Goal: Find specific page/section

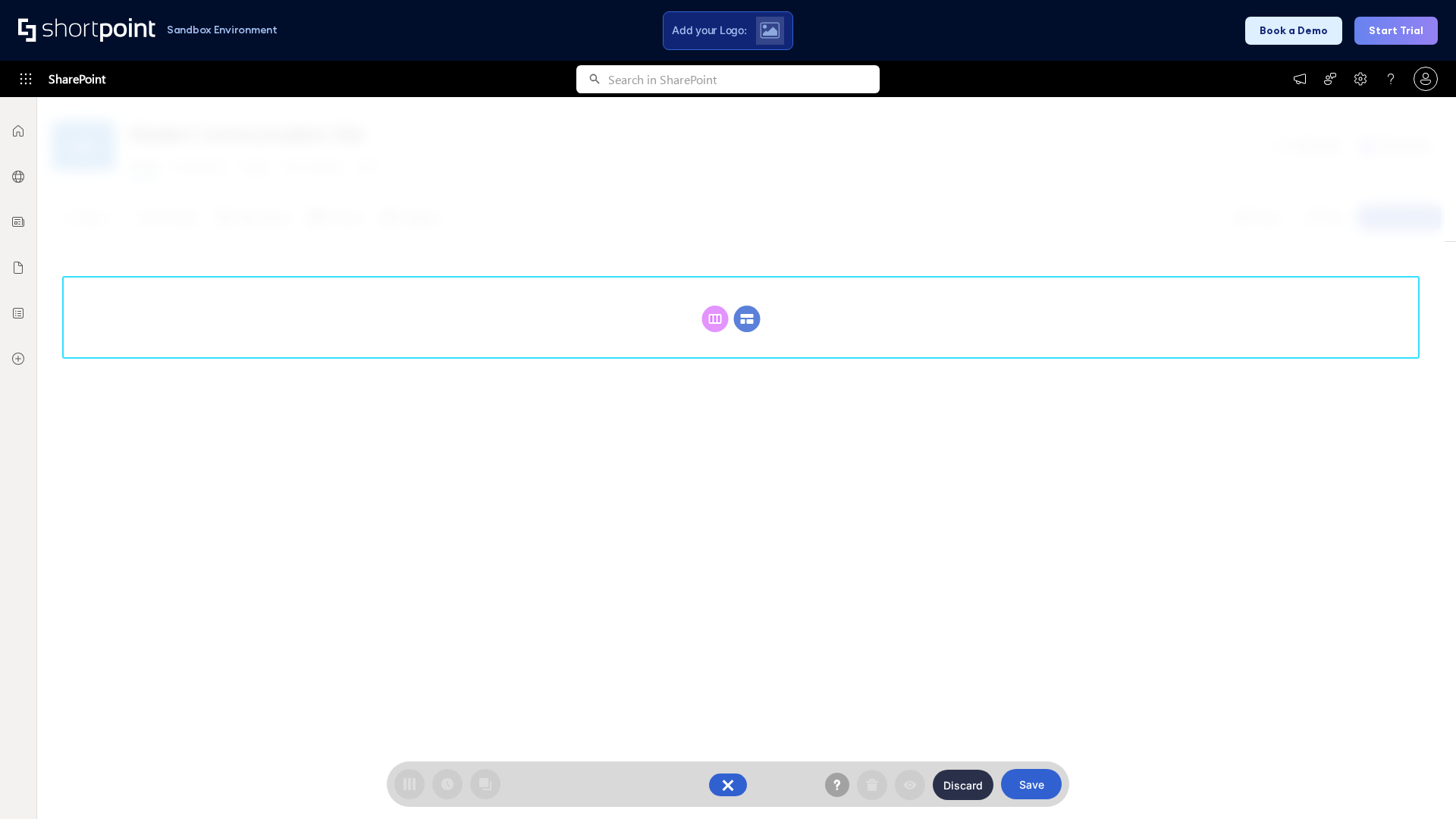
click at [747, 318] on circle at bounding box center [747, 319] width 27 height 27
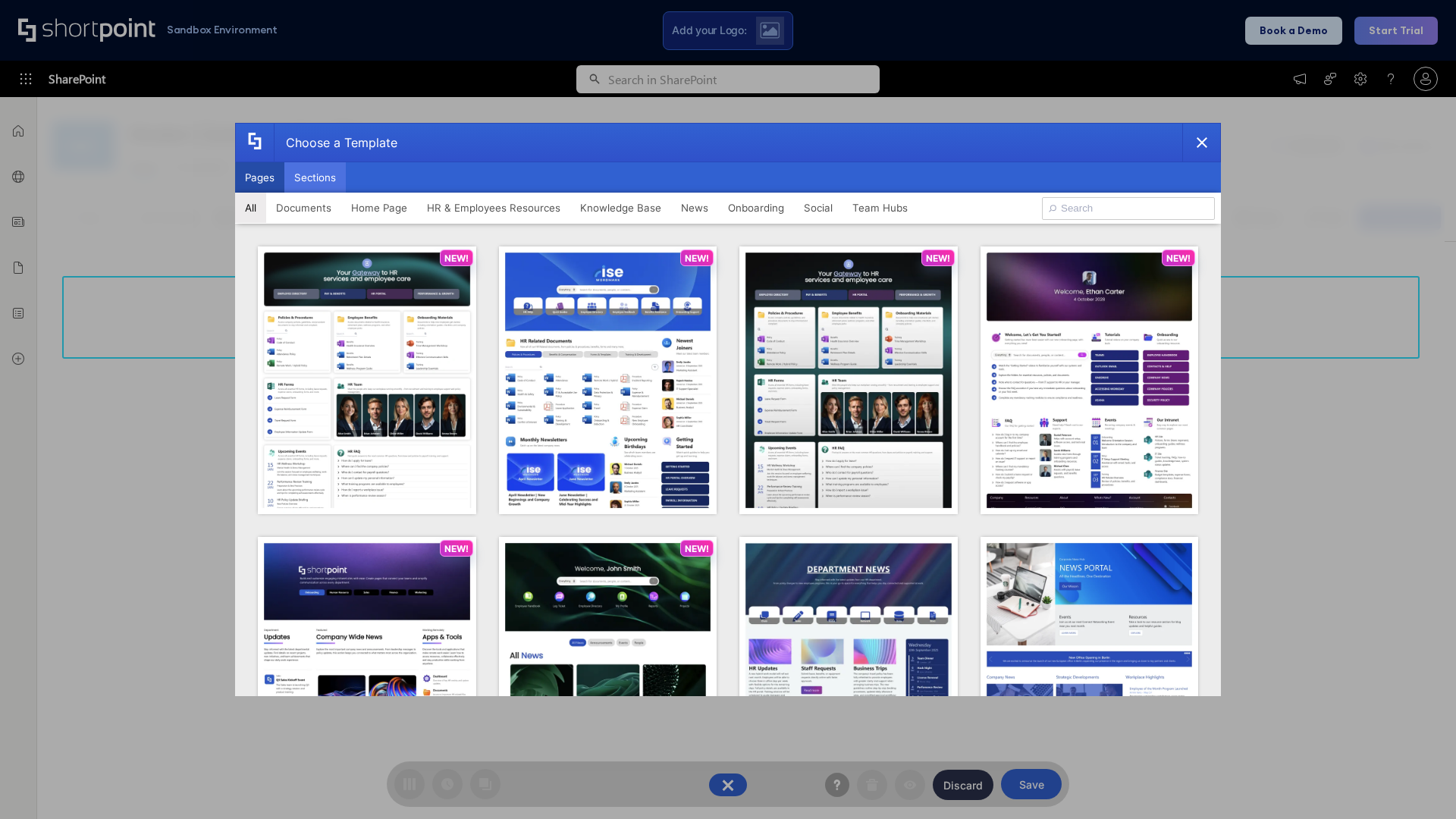
click at [315, 178] on button "Sections" at bounding box center [315, 177] width 62 height 30
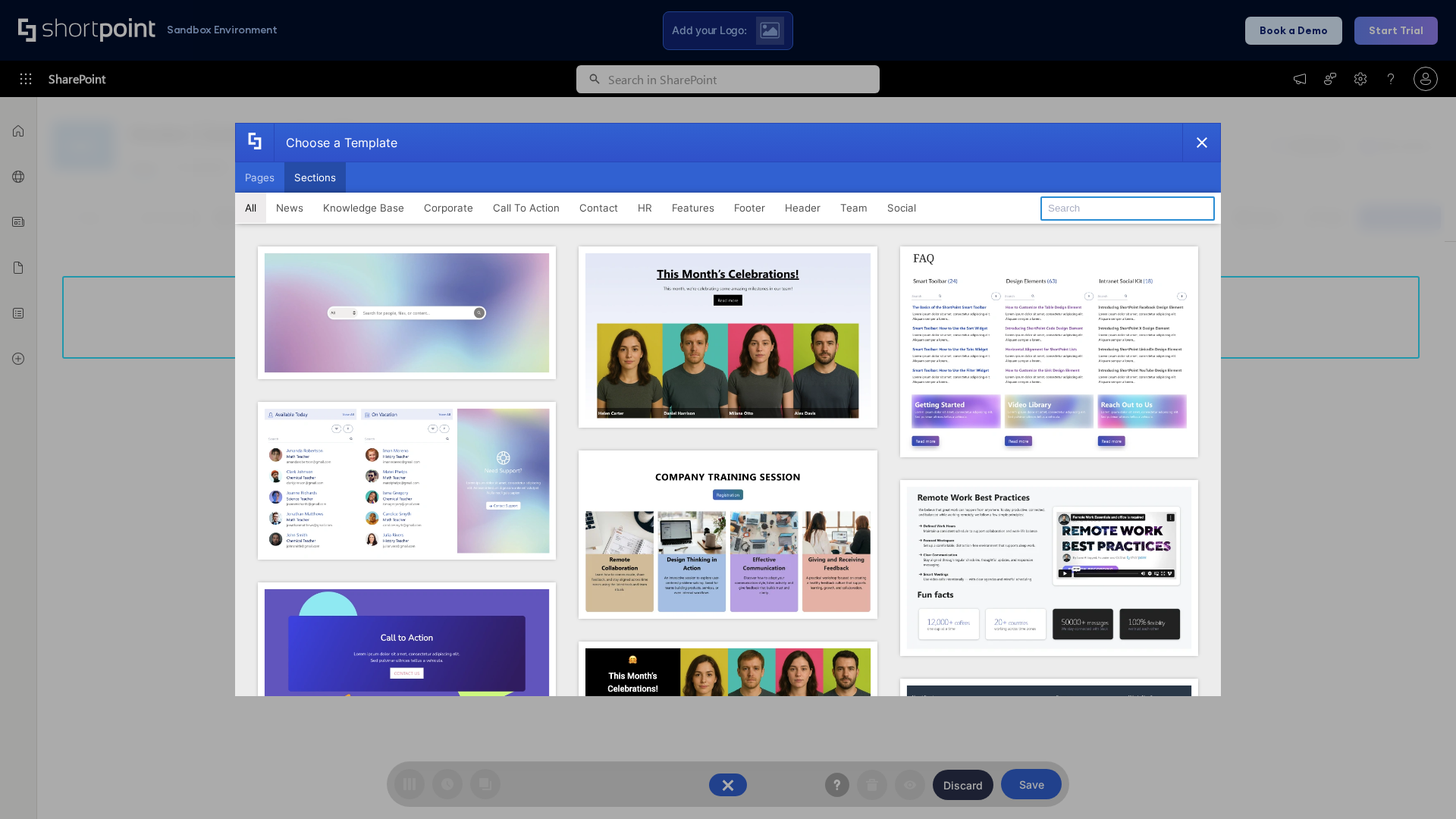
type input "FAQ 4"
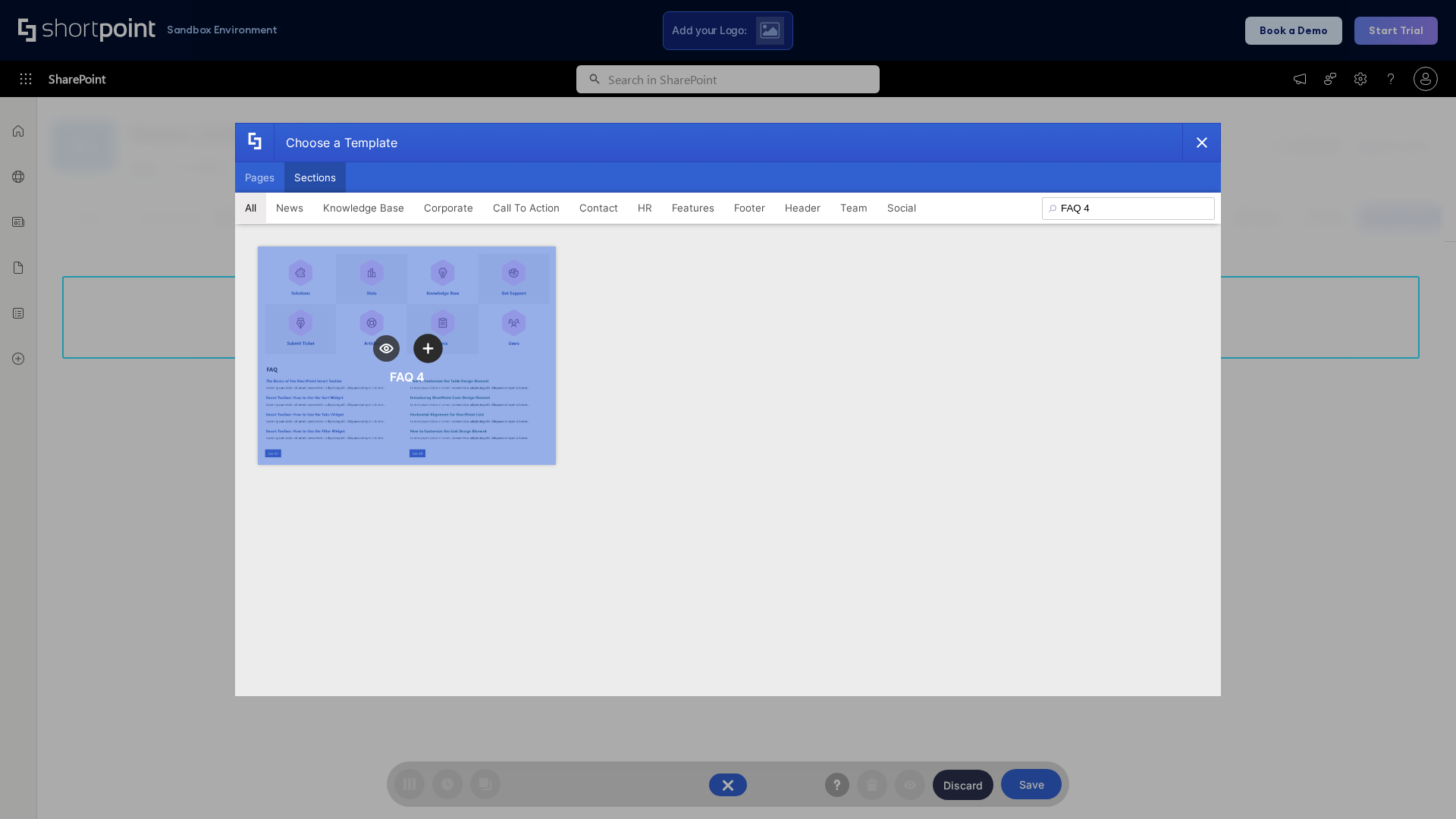
click at [428, 348] on icon "template selector" at bounding box center [427, 347] width 11 height 11
